Goal: Check status: Check status

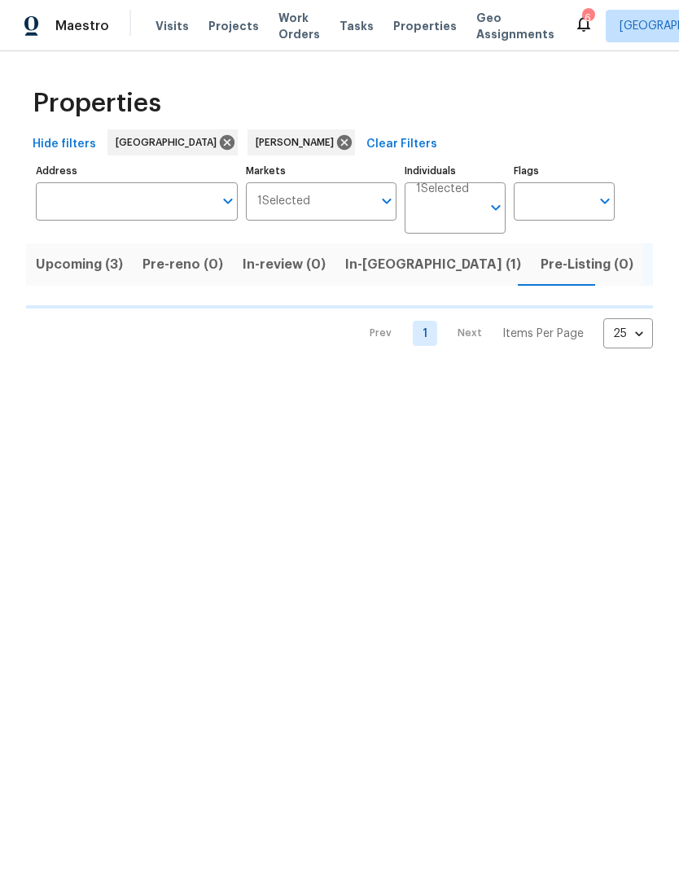
scroll to position [0, 23]
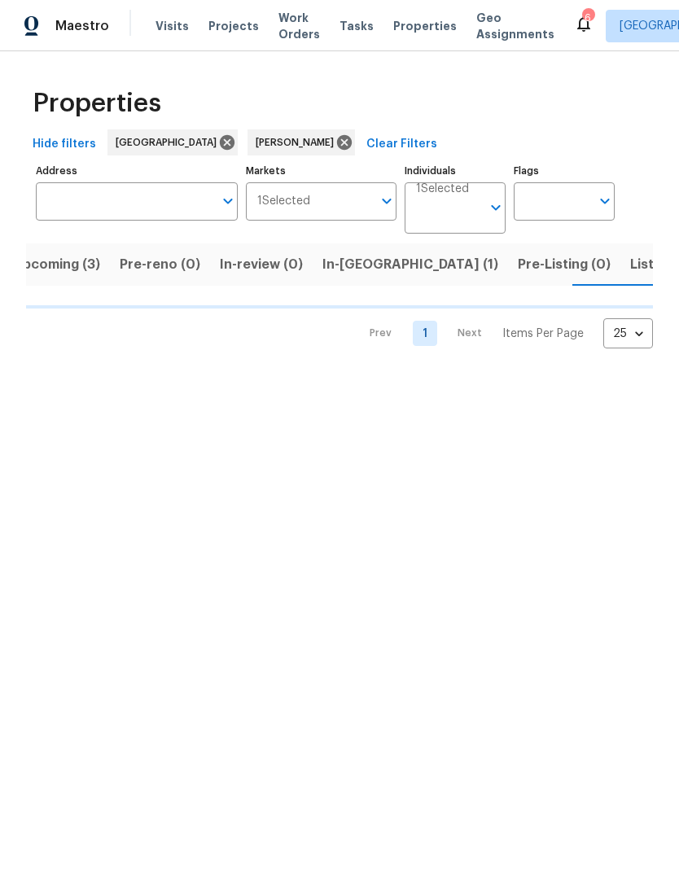
scroll to position [0, 23]
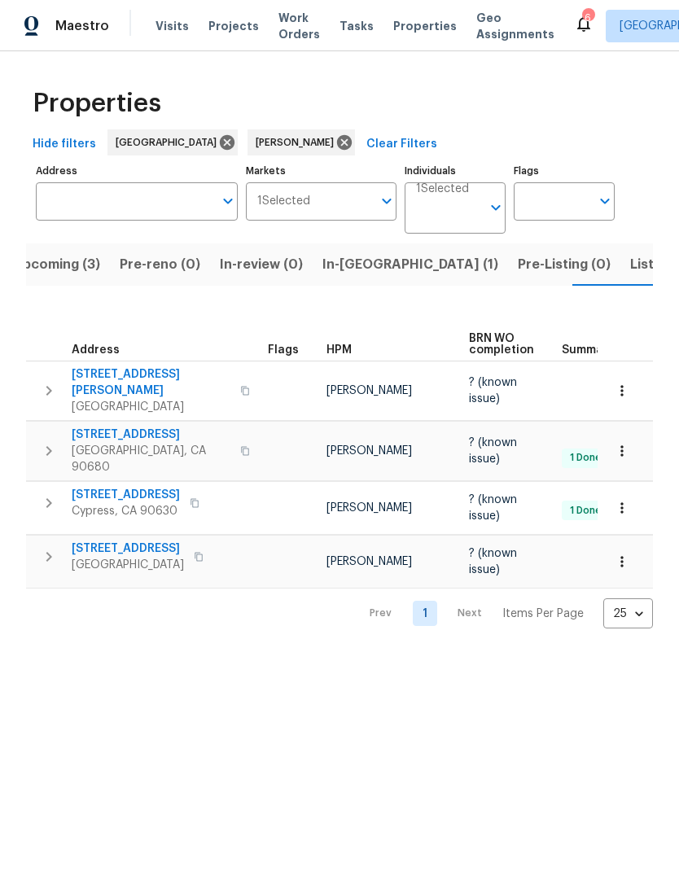
click at [240, 446] on icon "button" at bounding box center [245, 451] width 10 height 10
click at [630, 270] on span "Listed (5)" at bounding box center [660, 264] width 61 height 23
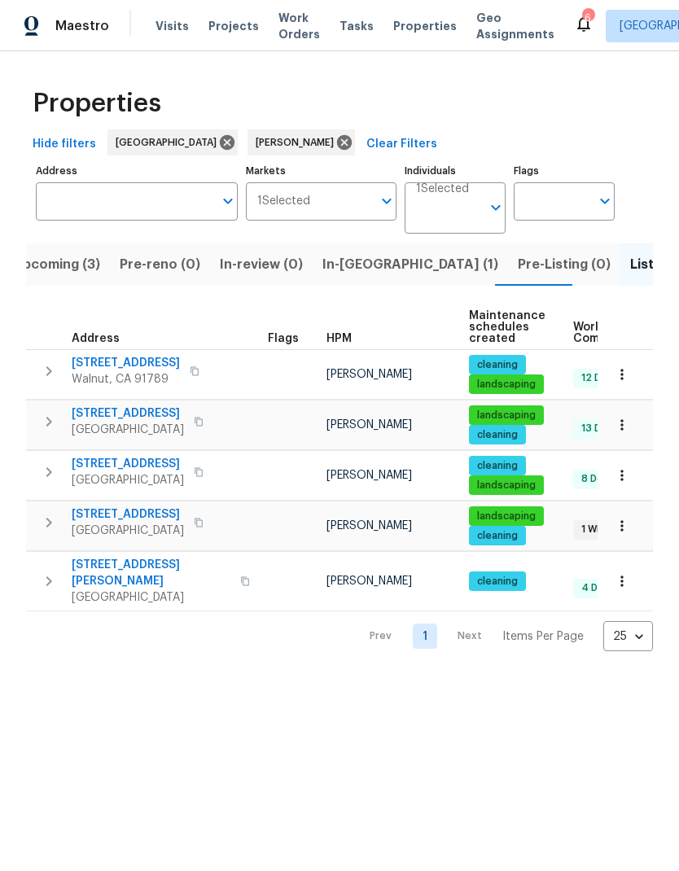
click at [240, 576] on icon "button" at bounding box center [245, 581] width 10 height 10
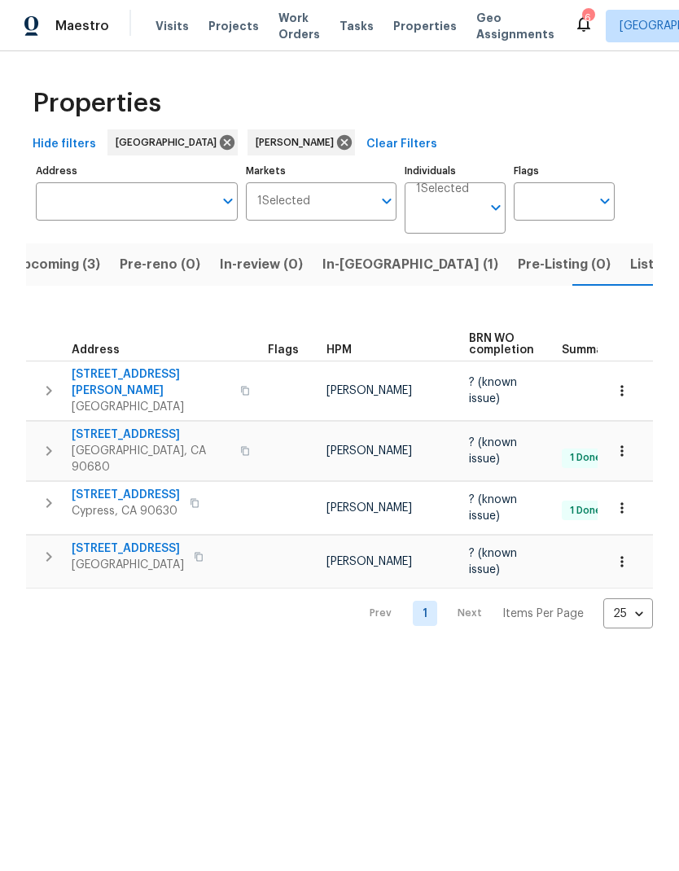
click at [144, 487] on span "5435 Twin Lakes Dr" at bounding box center [126, 495] width 108 height 16
click at [630, 270] on span "Listed (5)" at bounding box center [660, 264] width 61 height 23
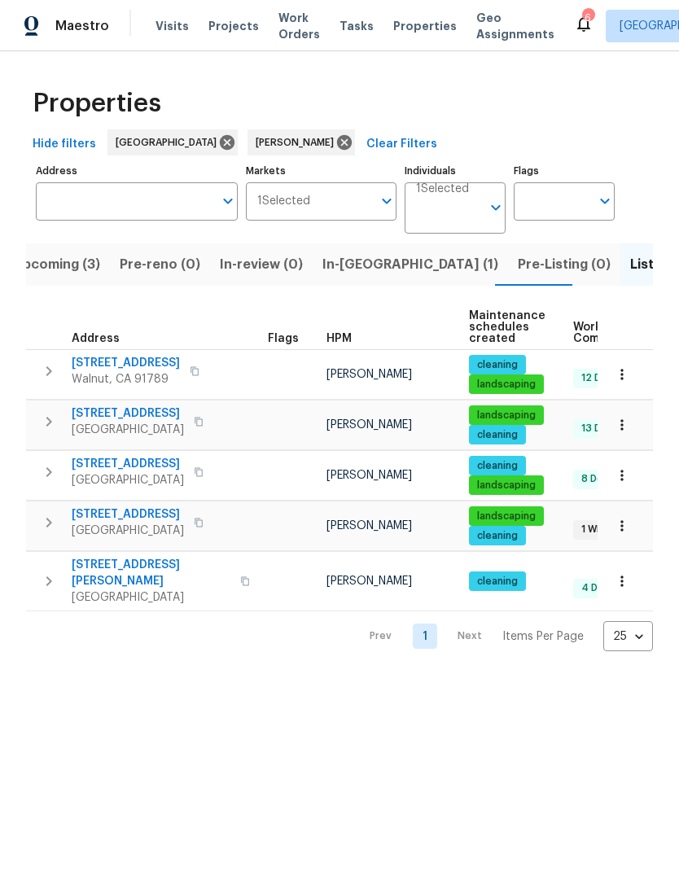
click at [152, 516] on span "[STREET_ADDRESS]" at bounding box center [128, 514] width 112 height 16
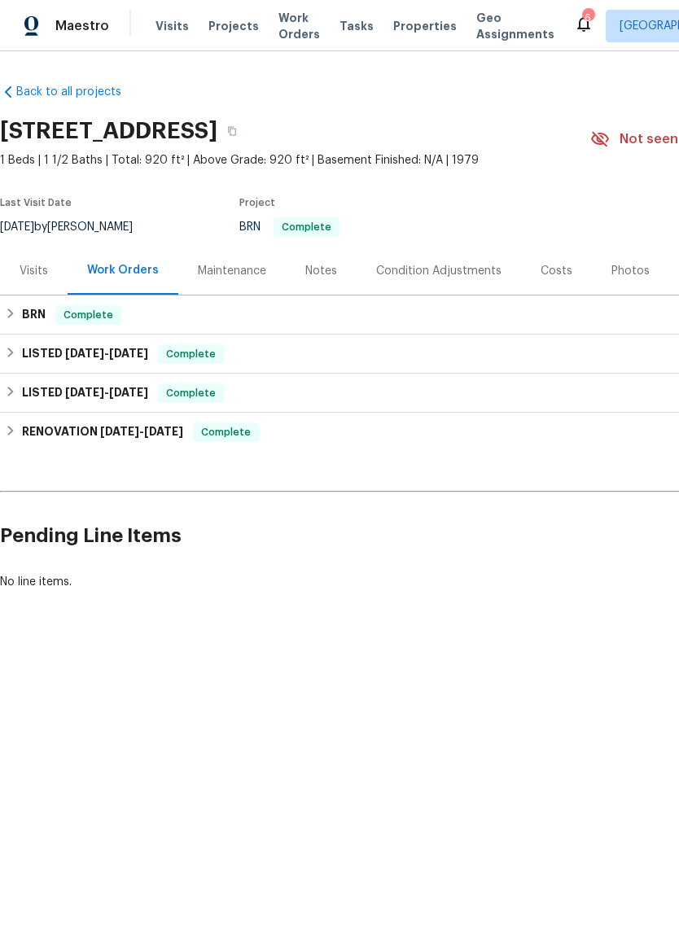
click at [164, 23] on span "Visits" at bounding box center [171, 26] width 33 height 16
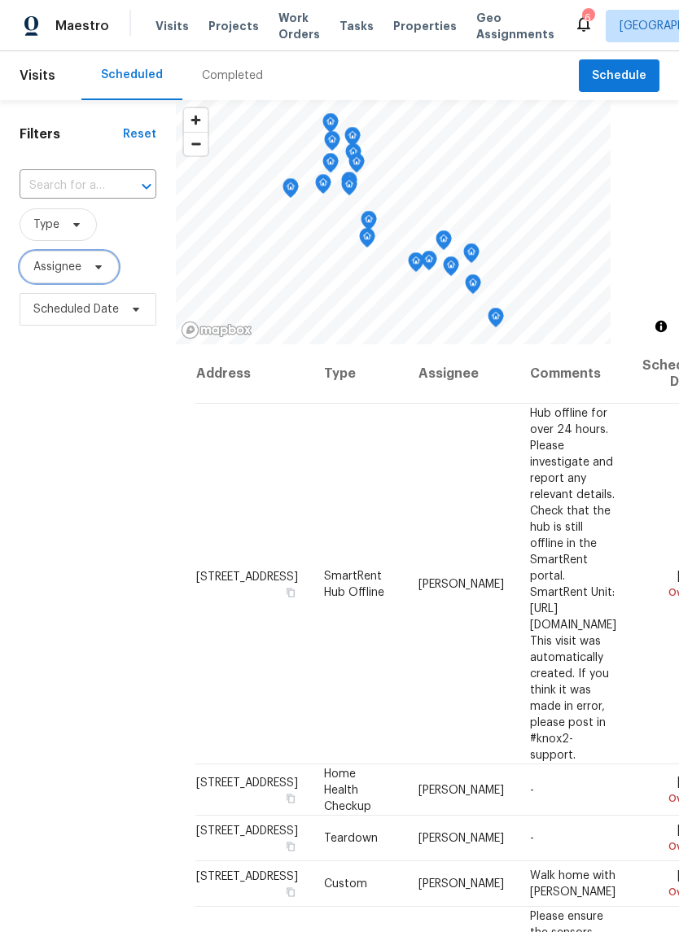
click at [97, 265] on icon at bounding box center [98, 267] width 13 height 13
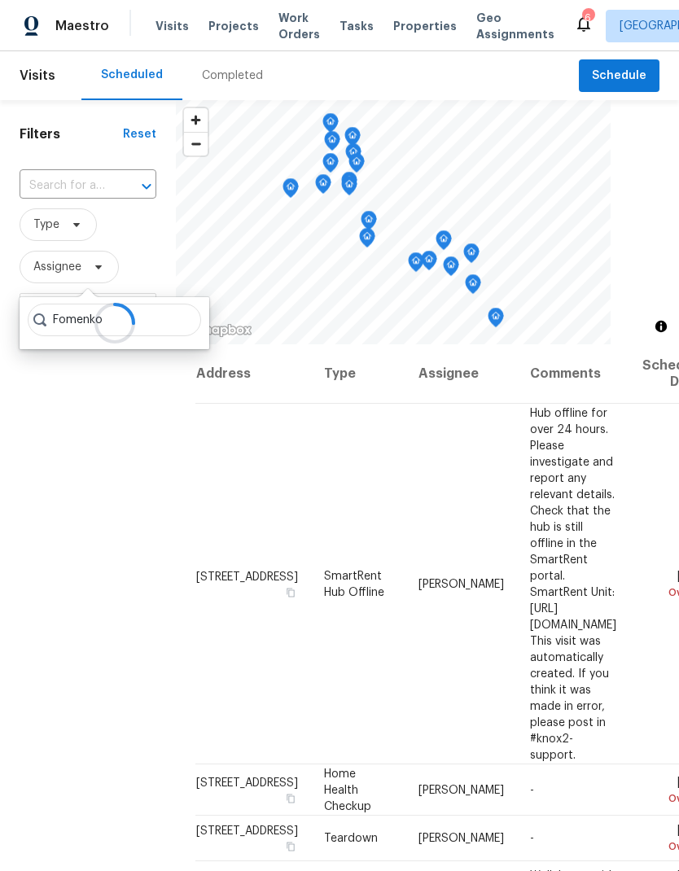
type input "Fomenko"
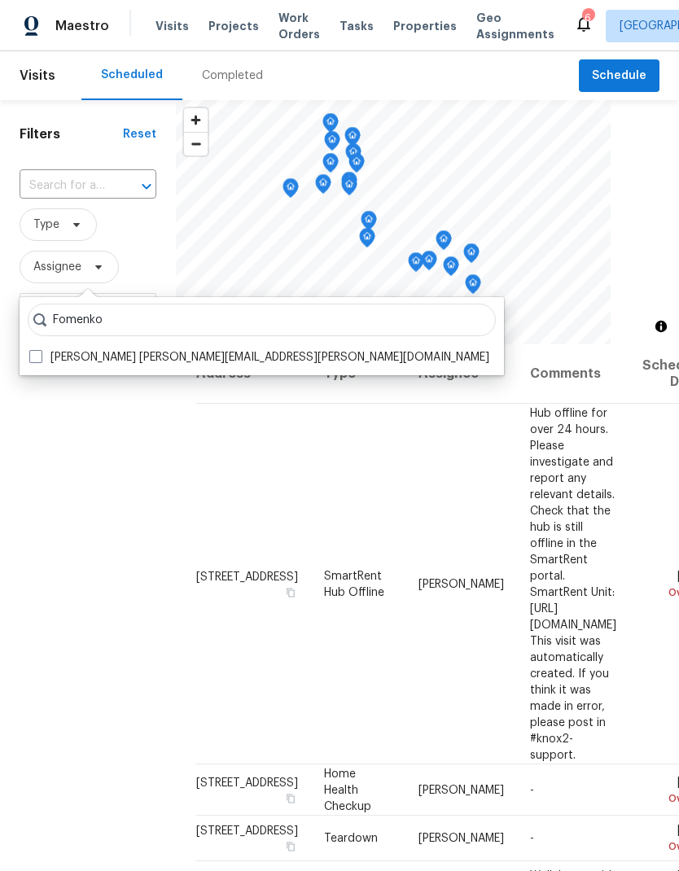
click at [110, 351] on label "Daniel Fomenko daniel.fomenko@opendoor.com" at bounding box center [259, 357] width 460 height 16
click at [40, 351] on input "Daniel Fomenko daniel.fomenko@opendoor.com" at bounding box center [34, 354] width 11 height 11
checkbox input "true"
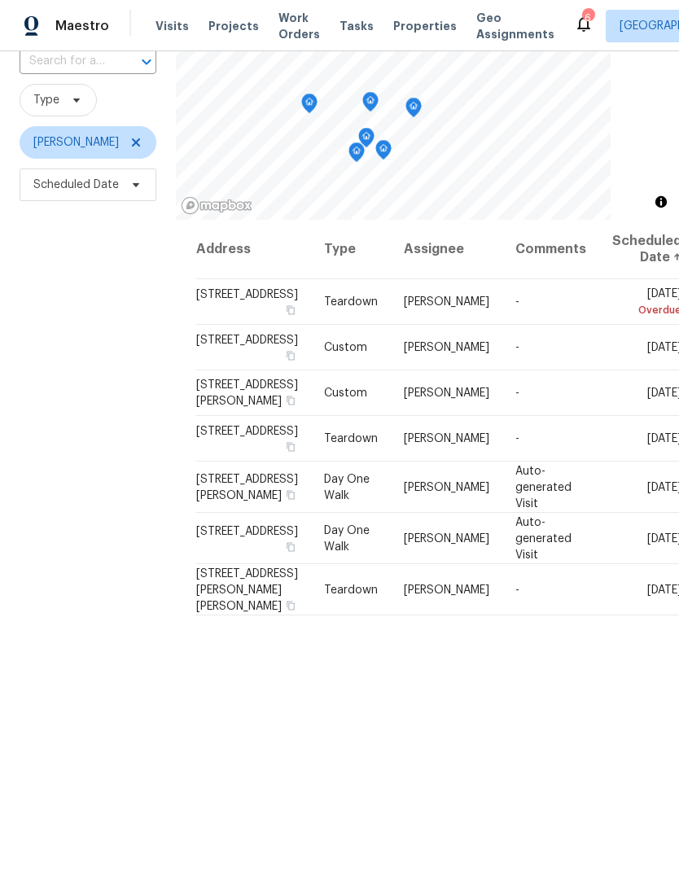
scroll to position [127, 0]
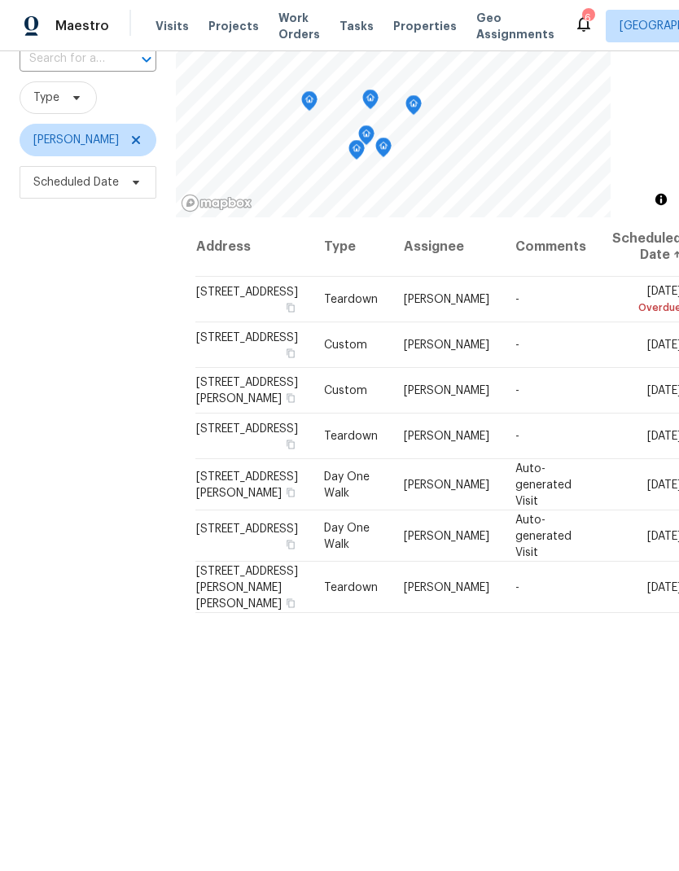
click at [0, 0] on icon at bounding box center [0, 0] width 0 height 0
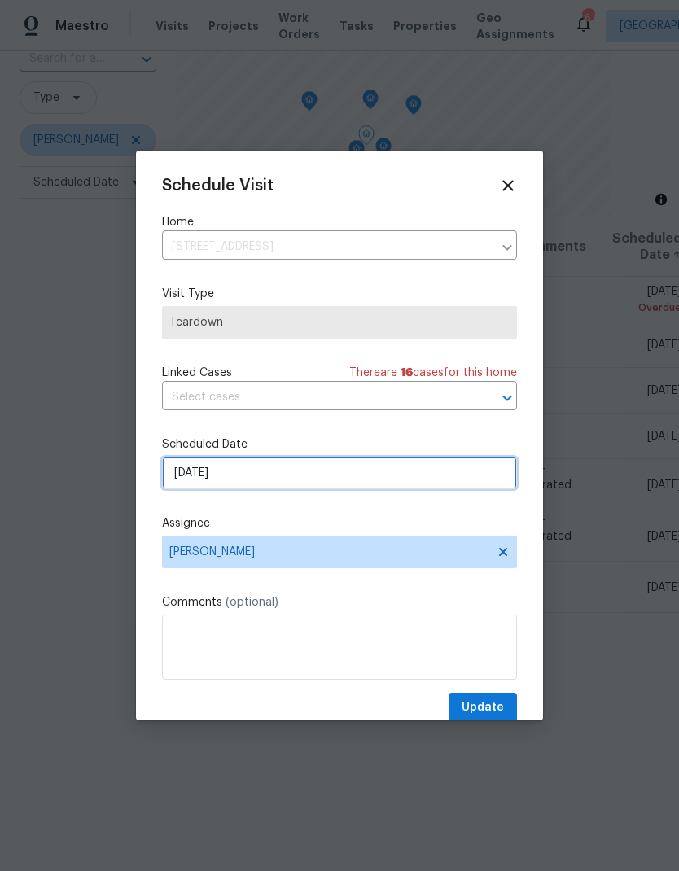
click at [336, 477] on input "9/25/2025" at bounding box center [339, 473] width 355 height 33
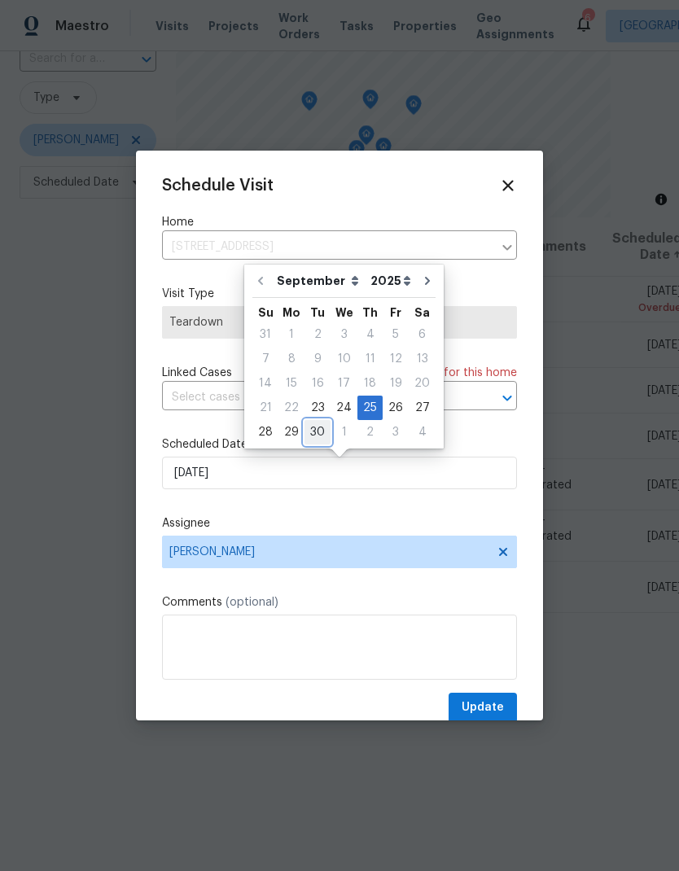
click at [314, 433] on div "30" at bounding box center [317, 432] width 26 height 23
type input "9/30/2025"
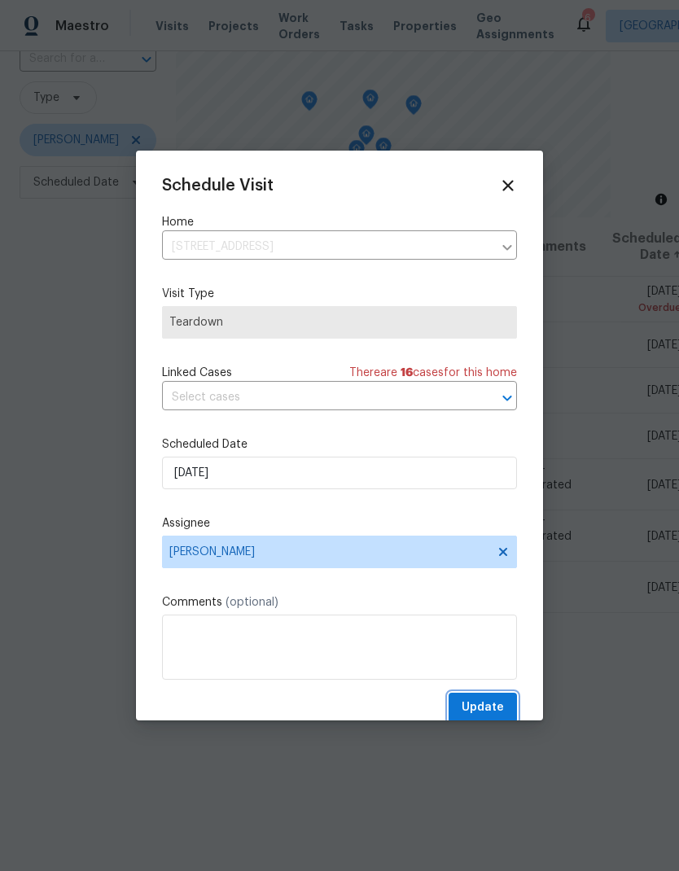
click at [488, 703] on span "Update" at bounding box center [483, 708] width 42 height 20
